Goal: Complete application form

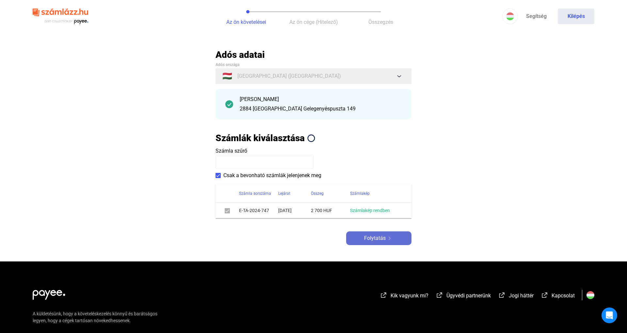
click at [373, 237] on span "Folytatás" at bounding box center [375, 238] width 22 height 8
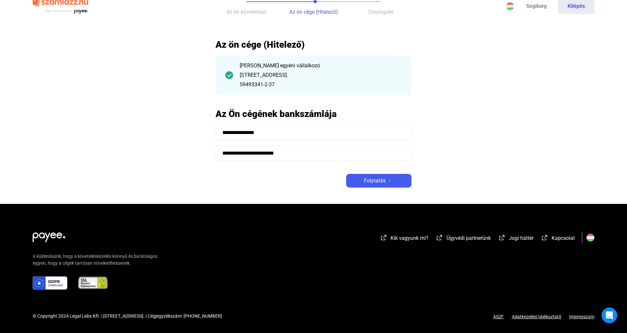
scroll to position [10, 0]
click at [383, 172] on div "**********" at bounding box center [313, 113] width 196 height 149
click at [380, 177] on span "Folytatás" at bounding box center [375, 181] width 22 height 8
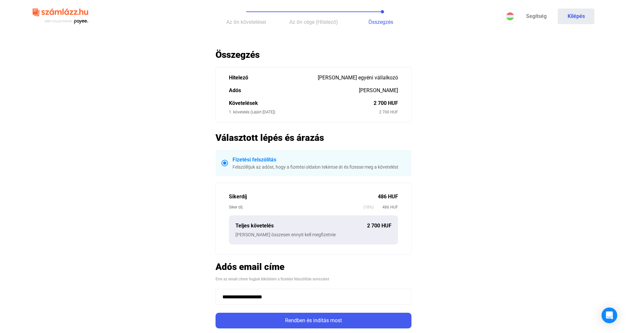
scroll to position [122, 0]
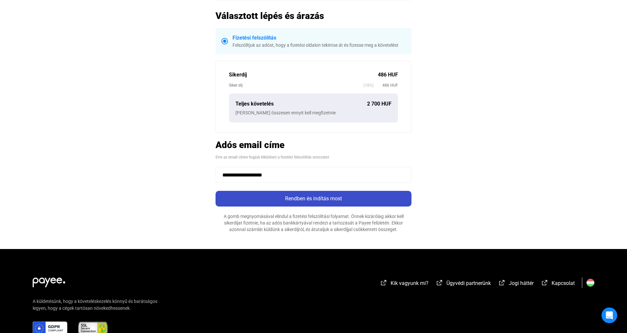
click at [335, 201] on div "Rendben és indítás most" at bounding box center [313, 199] width 192 height 8
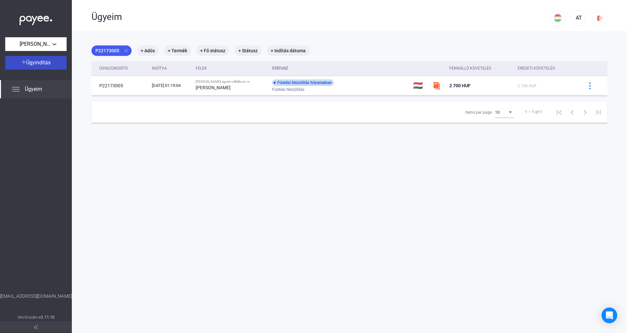
click at [34, 64] on span "Ügyindítás" at bounding box center [38, 62] width 24 height 6
